Goal: Information Seeking & Learning: Understand process/instructions

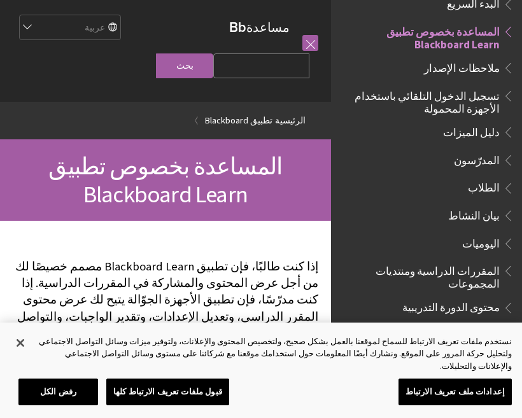
click at [393, 105] on span "تسجيل الدخول التلقائي باستخدام الأجهزة المحمولة" at bounding box center [422, 100] width 153 height 30
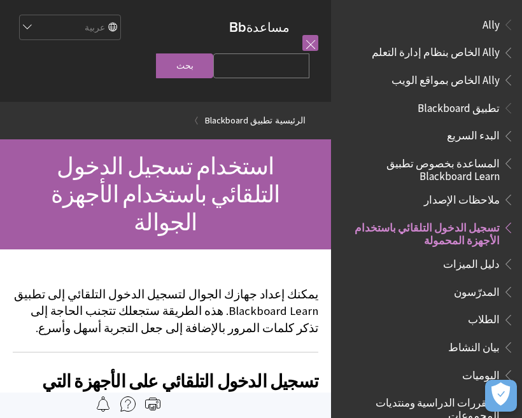
scroll to position [195, 0]
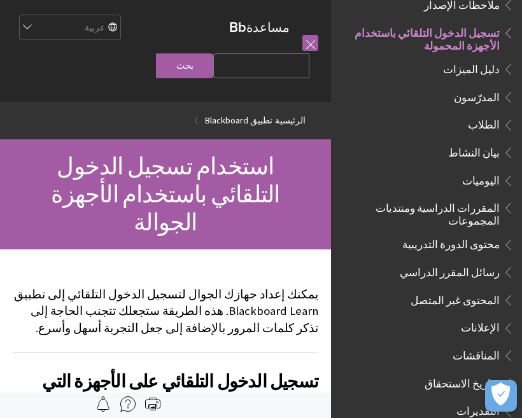
click at [476, 125] on span "الطلاب" at bounding box center [484, 123] width 32 height 17
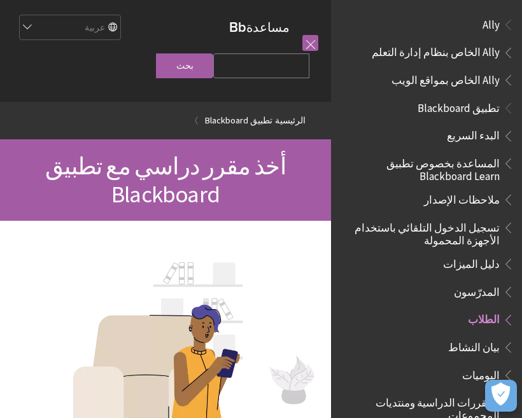
click at [474, 317] on span "الطلاب" at bounding box center [484, 317] width 32 height 17
click at [421, 230] on span "تسجيل الدخول التلقائي باستخدام الأجهزة المحمولة" at bounding box center [422, 232] width 153 height 30
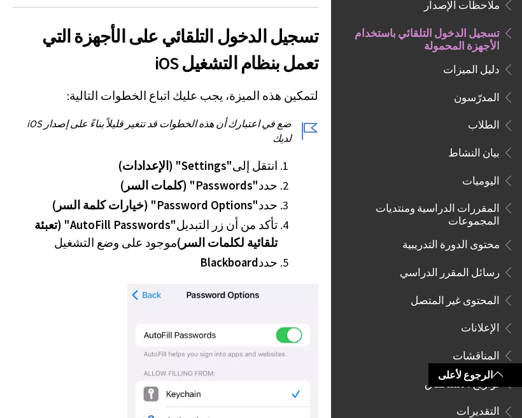
scroll to position [343, 0]
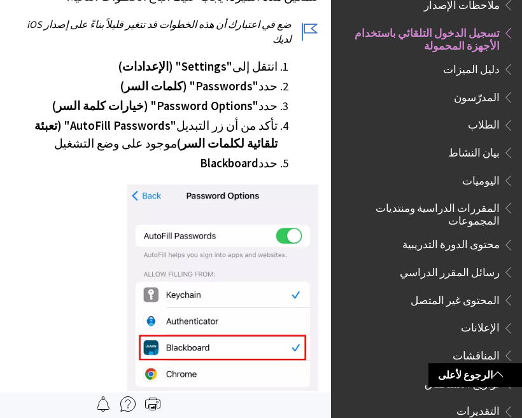
scroll to position [442, 0]
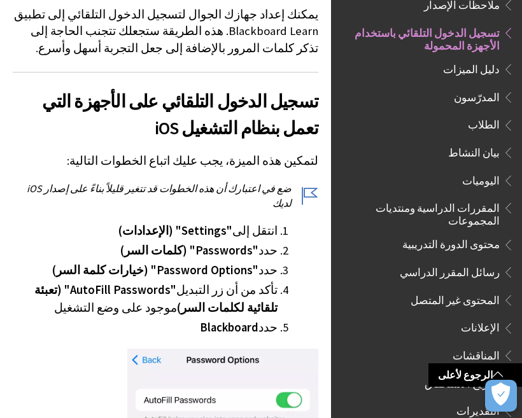
scroll to position [279, 0]
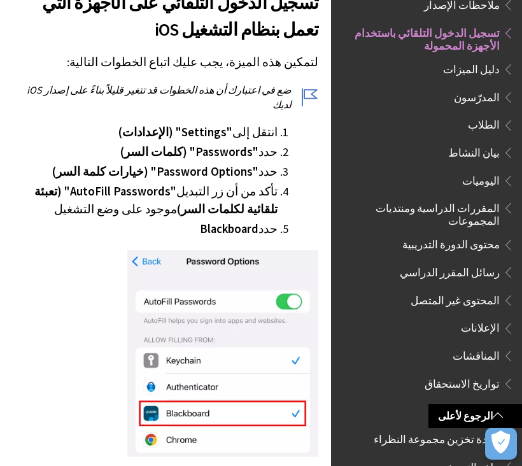
scroll to position [382, 0]
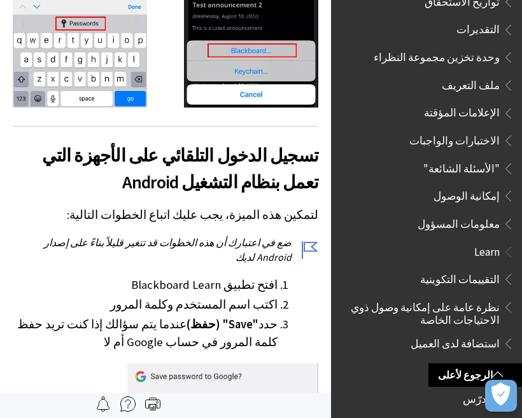
scroll to position [1318, 0]
